Goal: Navigation & Orientation: Find specific page/section

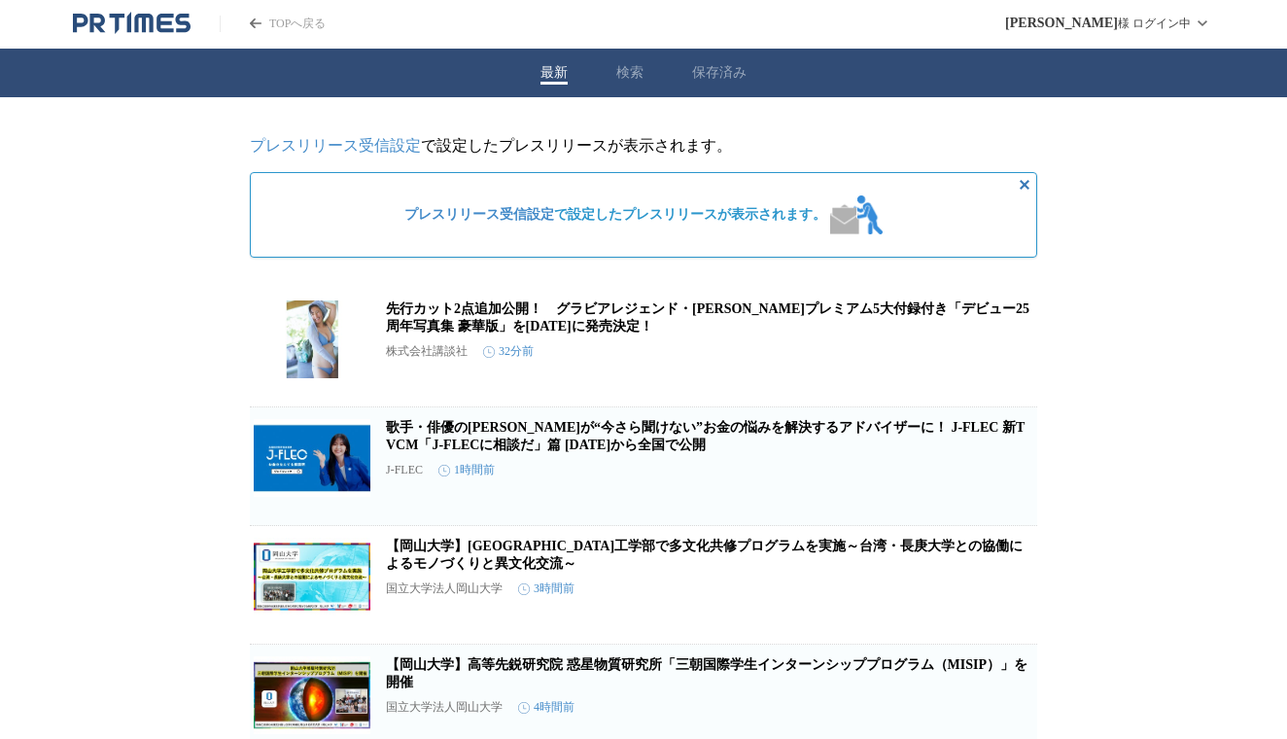
click at [731, 58] on div "最新 検索 保存済み" at bounding box center [643, 73] width 1287 height 49
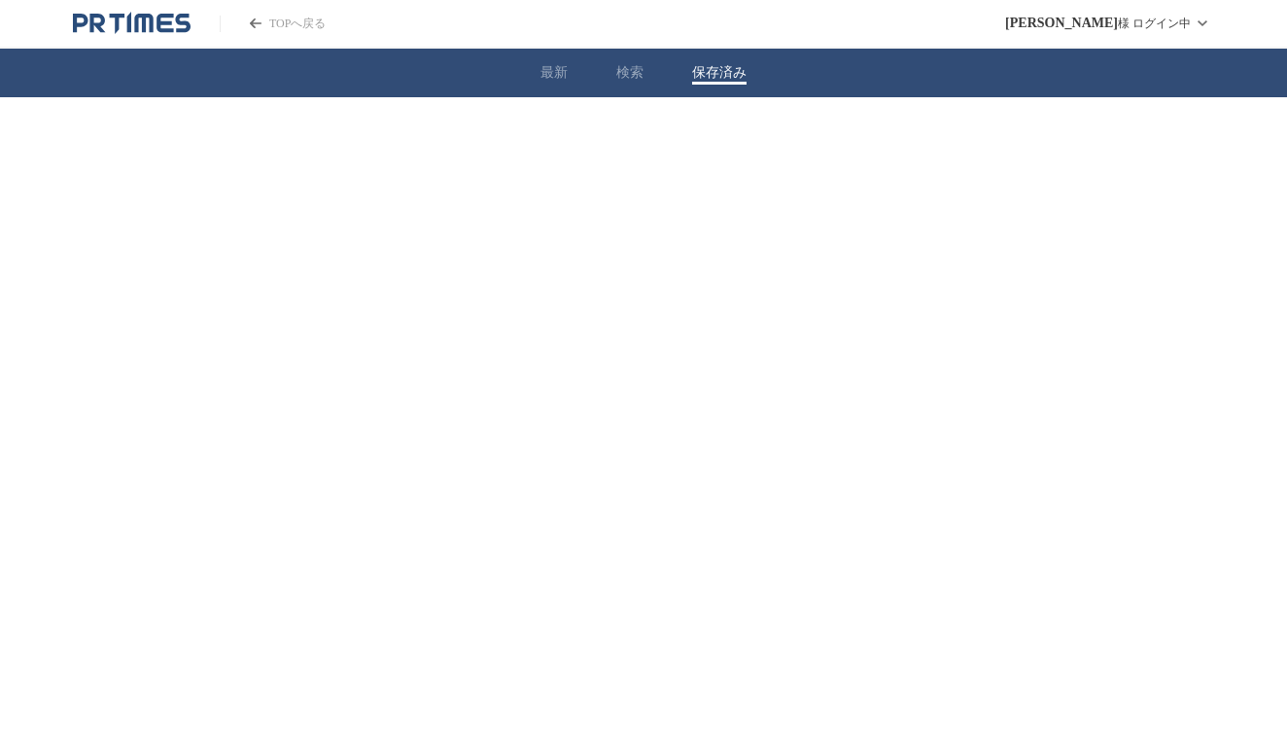
click at [731, 68] on button "保存済み" at bounding box center [719, 72] width 54 height 17
click at [586, 73] on div "最新 検索 保存済み" at bounding box center [643, 73] width 1287 height 49
click at [569, 73] on div "最新 検索 保存済み" at bounding box center [643, 73] width 1287 height 49
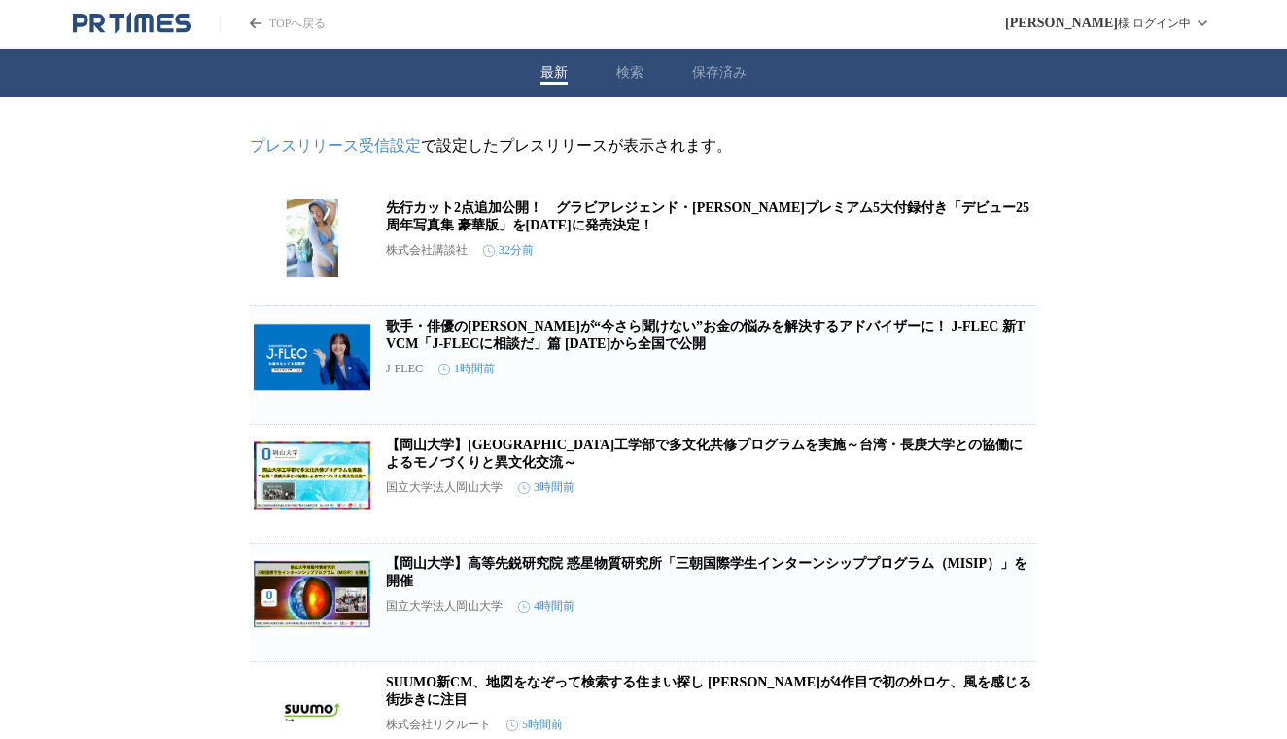
click at [563, 73] on button "最新" at bounding box center [553, 72] width 27 height 17
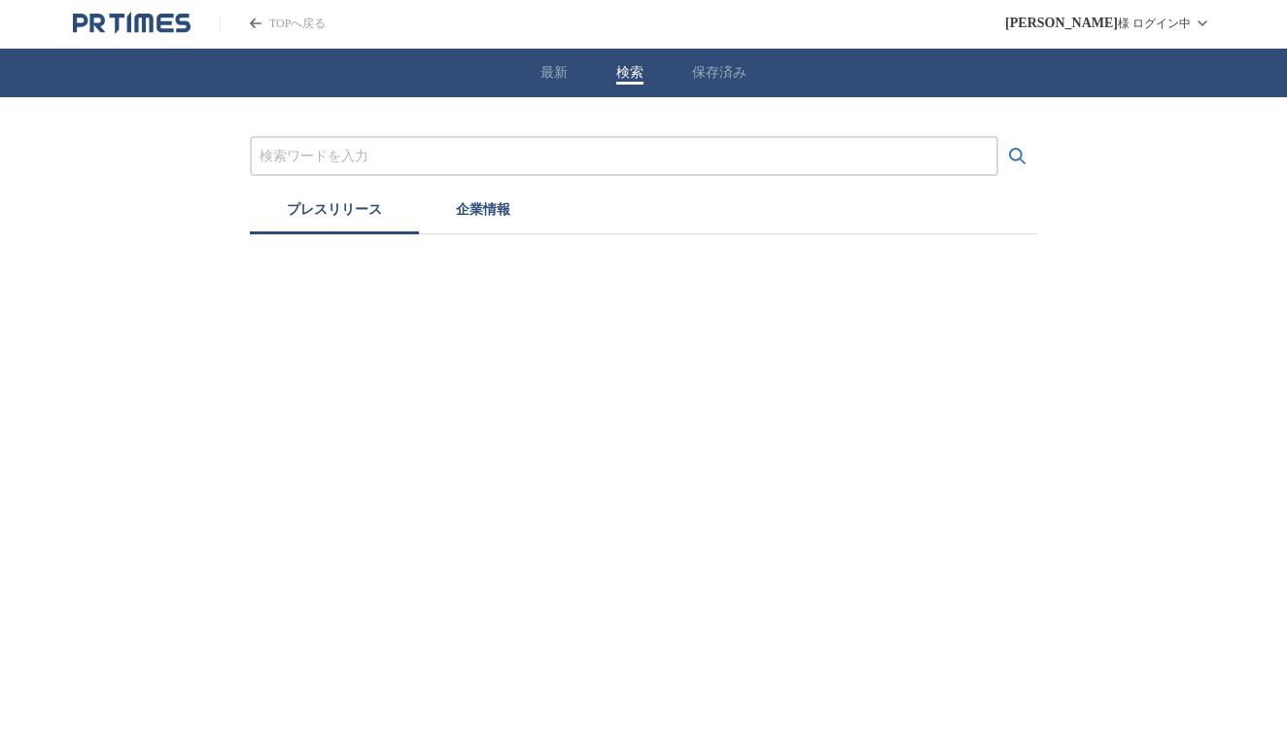
click at [616, 76] on button "検索" at bounding box center [629, 72] width 27 height 17
click at [513, 204] on button "企業情報" at bounding box center [483, 212] width 128 height 43
click at [713, 78] on button "保存済み" at bounding box center [719, 72] width 54 height 17
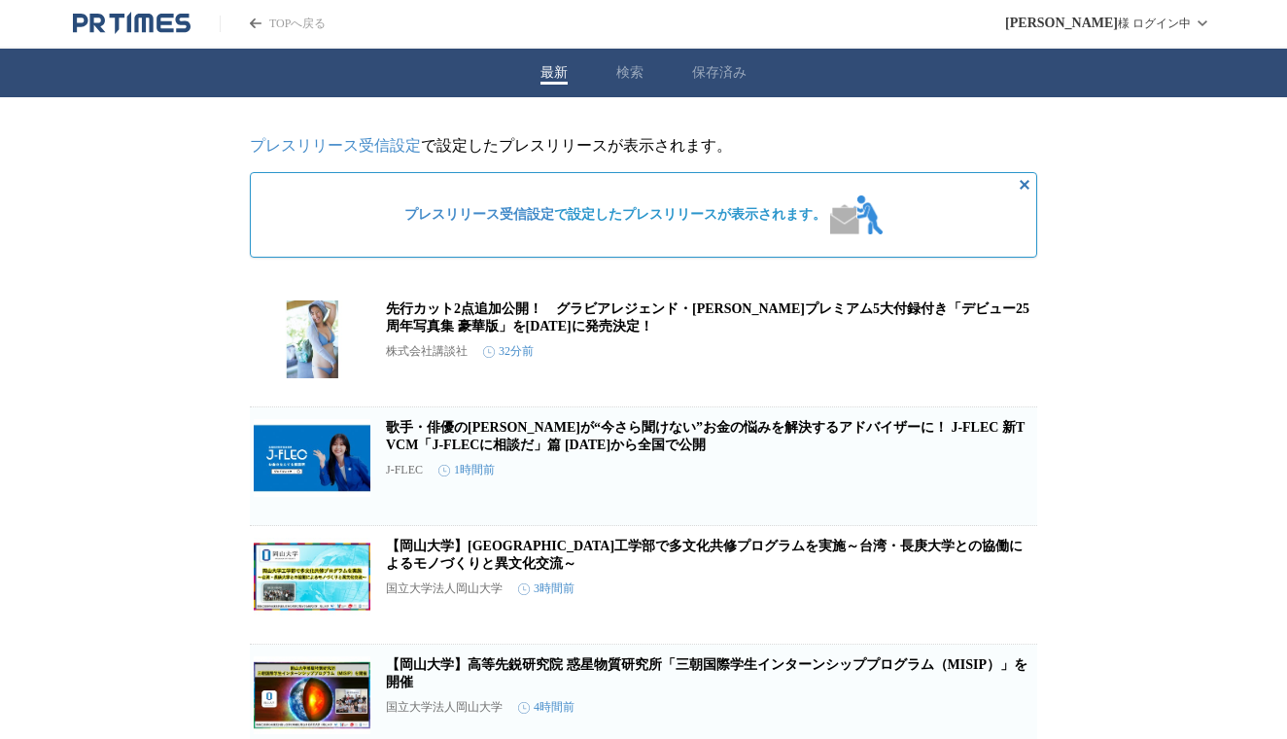
click at [556, 69] on button "最新" at bounding box center [553, 72] width 27 height 17
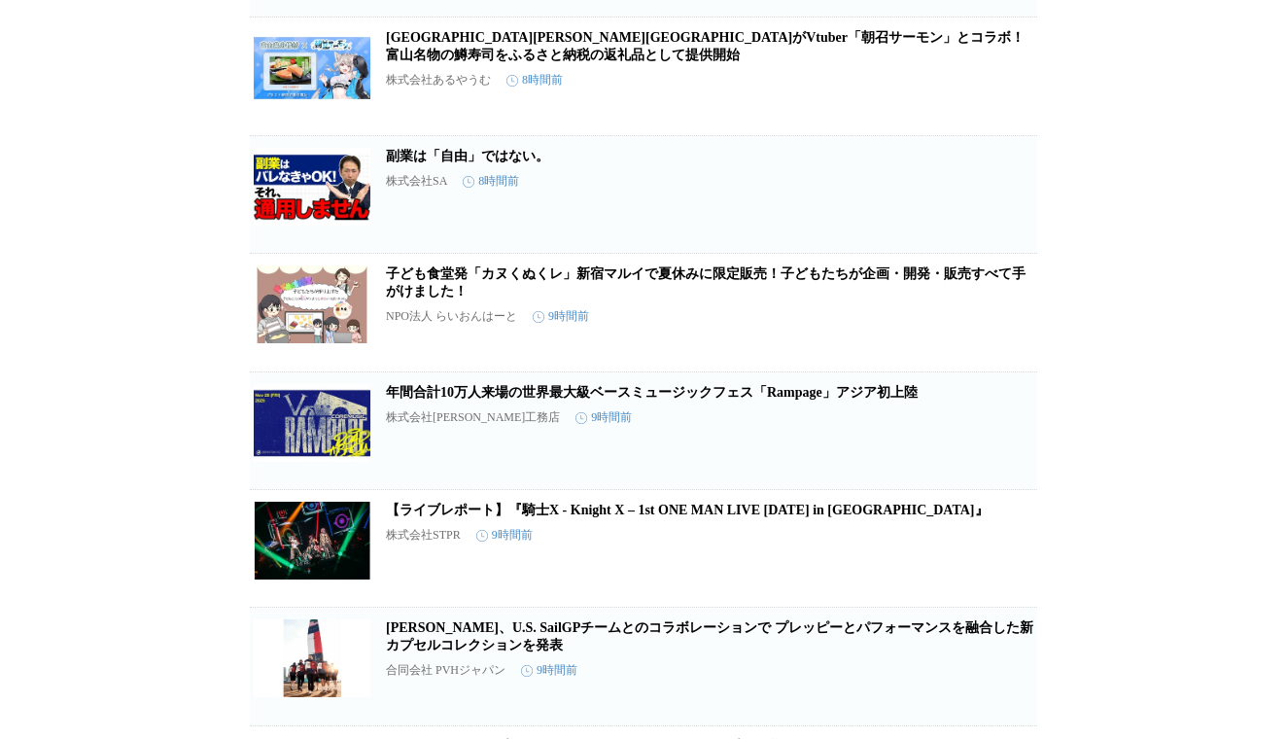
scroll to position [2414, 0]
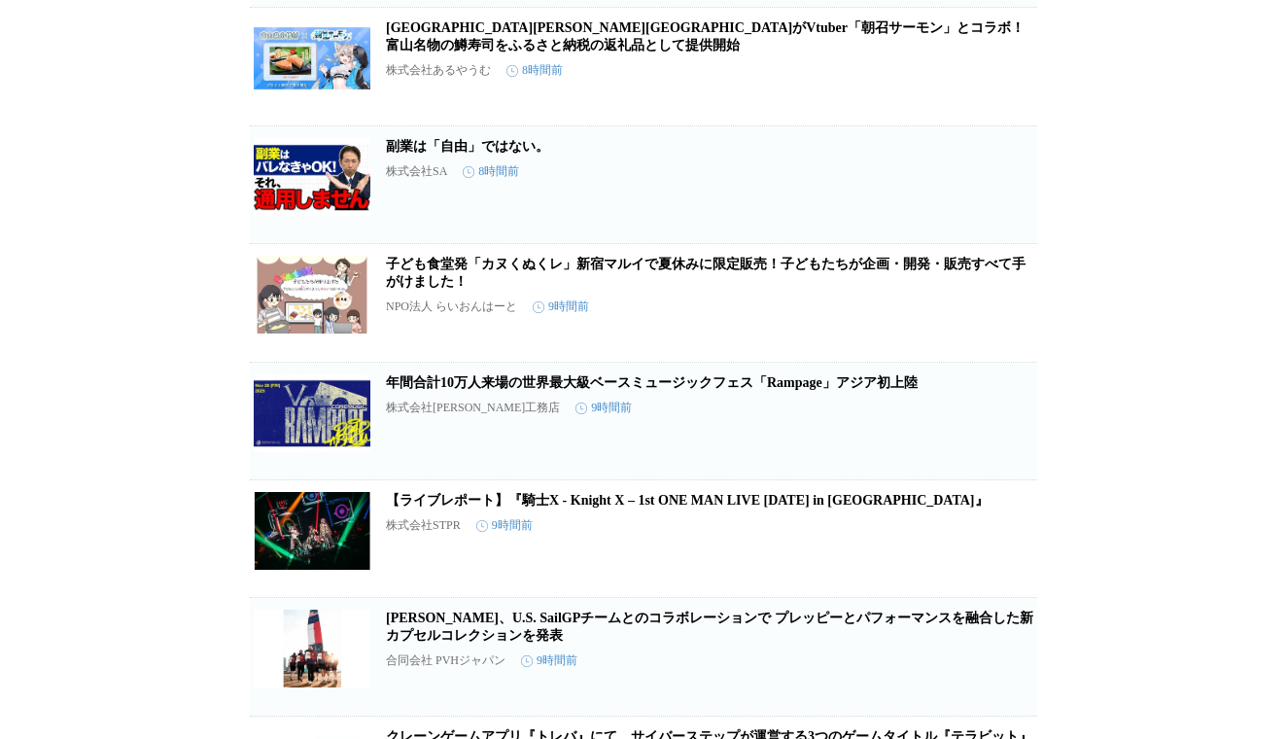
click at [442, 154] on link "副業は「自由」ではない。" at bounding box center [467, 146] width 163 height 15
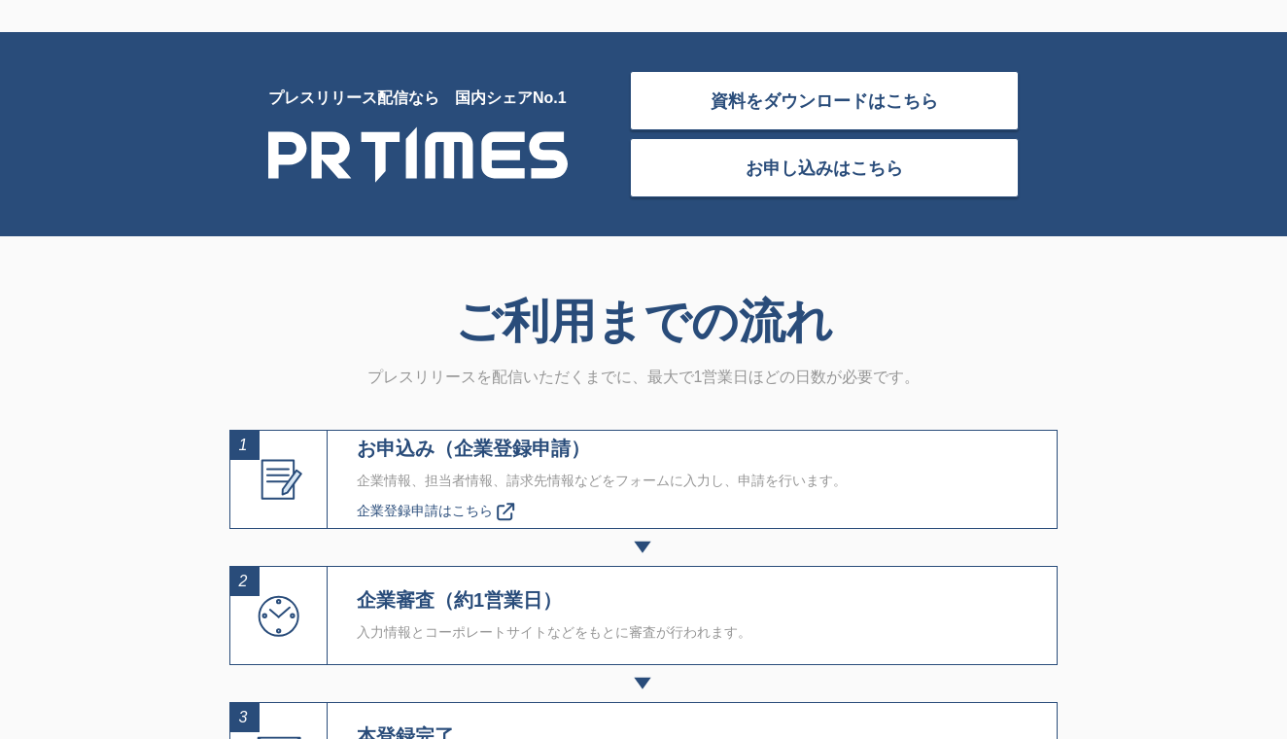
scroll to position [6414, 0]
